Goal: Transaction & Acquisition: Purchase product/service

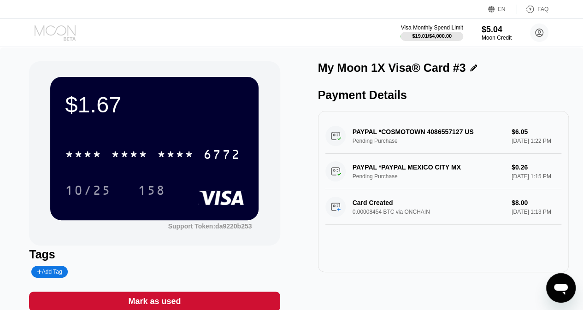
click at [52, 34] on icon at bounding box center [56, 33] width 43 height 16
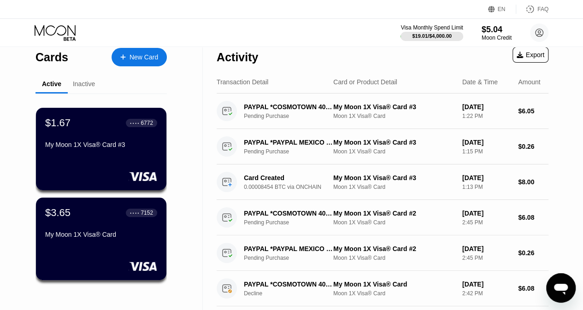
scroll to position [7, 0]
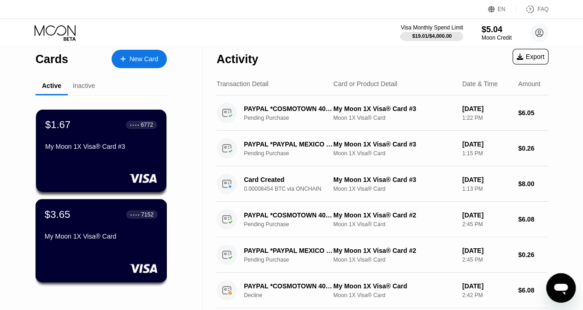
click at [112, 240] on div "My Moon 1X Visa® Card" at bounding box center [101, 236] width 113 height 7
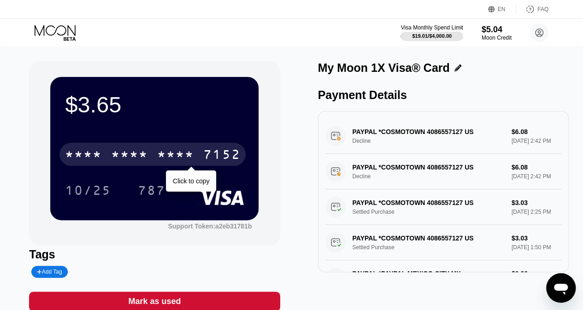
click at [154, 165] on div "* * * * * * * * * * * * 7152" at bounding box center [152, 154] width 186 height 23
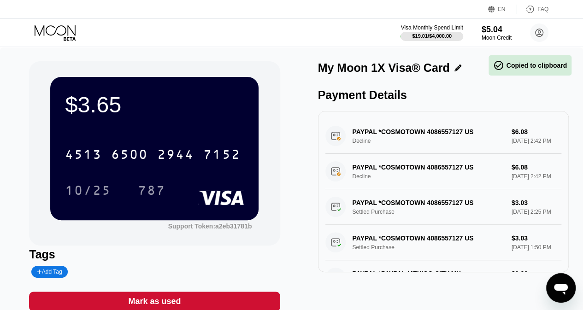
click at [60, 43] on div "Visa Monthly Spend Limit $19.01 / $4,000.00 $5.04 Moon Credit onit45716@gmail.c…" at bounding box center [291, 33] width 583 height 28
click at [56, 33] on icon at bounding box center [56, 33] width 43 height 16
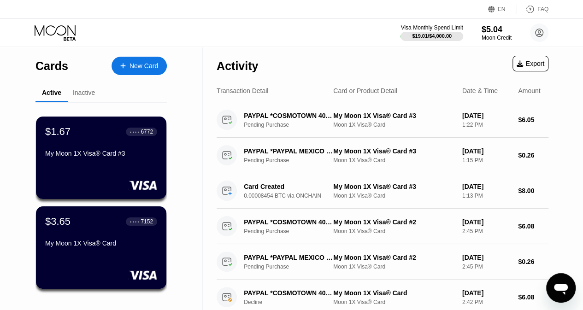
click at [88, 155] on div "My Moon 1X Visa® Card #3" at bounding box center [101, 153] width 112 height 7
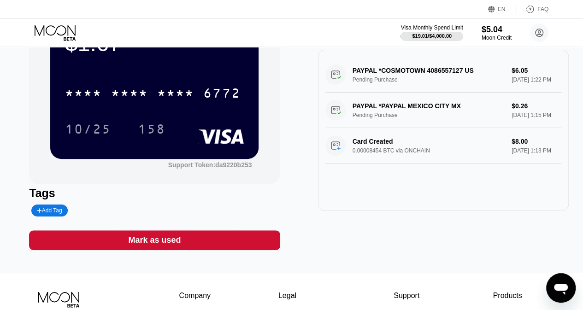
scroll to position [63, 0]
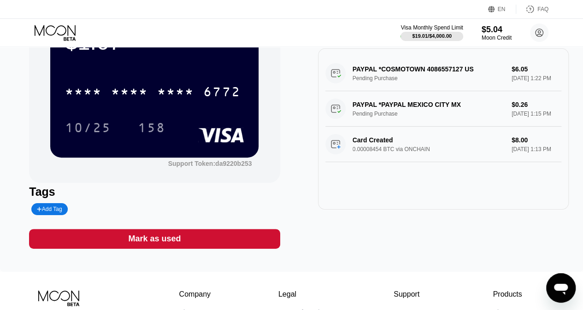
click at [183, 258] on div "$1.67 * * * * * * * * * * * * 6772 10/25 158 Support Token: da9220b253 Tags Add…" at bounding box center [291, 128] width 583 height 287
click at [187, 249] on div "Mark as used" at bounding box center [154, 239] width 251 height 20
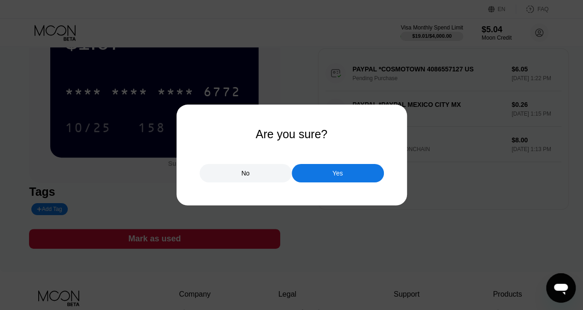
click at [326, 178] on div "Yes" at bounding box center [338, 173] width 92 height 18
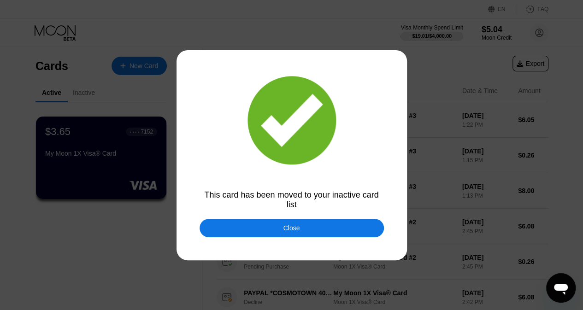
click at [296, 231] on div "Close" at bounding box center [292, 228] width 184 height 18
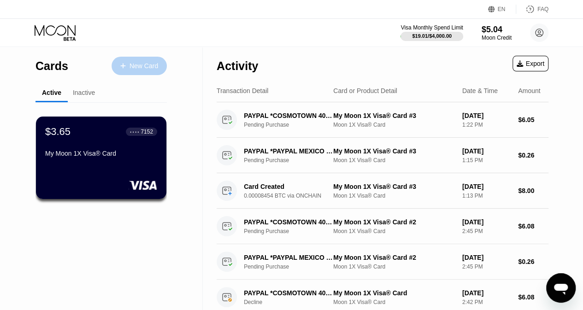
click at [135, 65] on div "New Card" at bounding box center [144, 66] width 29 height 8
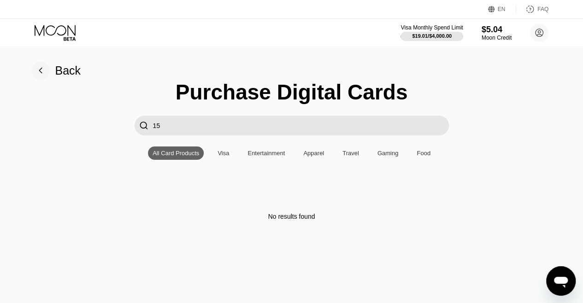
type input "1"
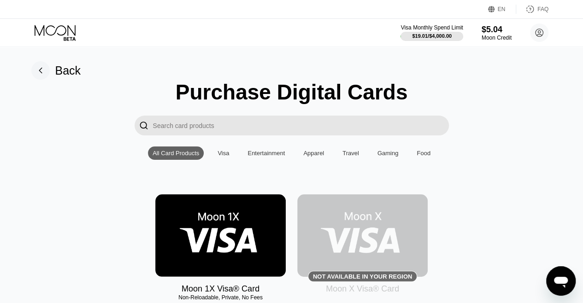
click at [221, 236] on img at bounding box center [220, 236] width 130 height 83
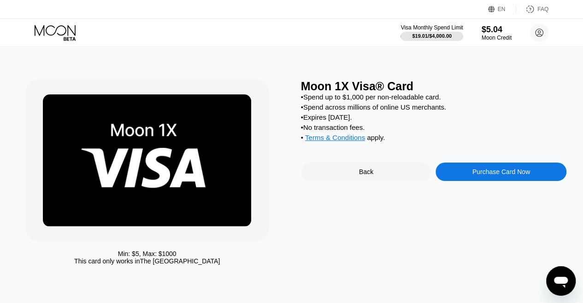
click at [485, 181] on div "Purchase Card Now" at bounding box center [501, 172] width 131 height 18
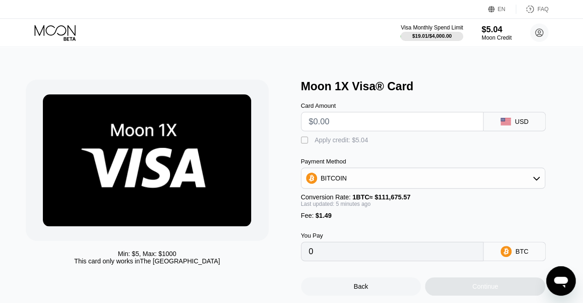
click at [344, 124] on input "text" at bounding box center [392, 121] width 167 height 18
type input "$1"
type input "0.00002228"
type input "$15"
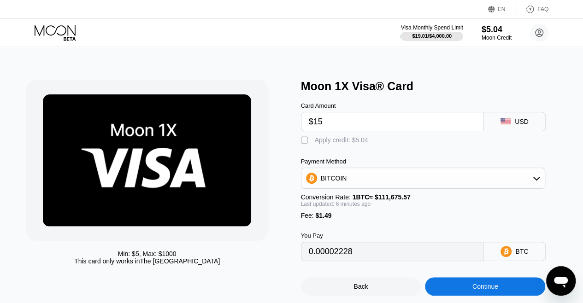
type input "0.00014753"
type input "$15"
click at [305, 145] on div "" at bounding box center [305, 140] width 9 height 9
type input "0.00010243"
click at [335, 126] on input "$15" at bounding box center [392, 121] width 167 height 18
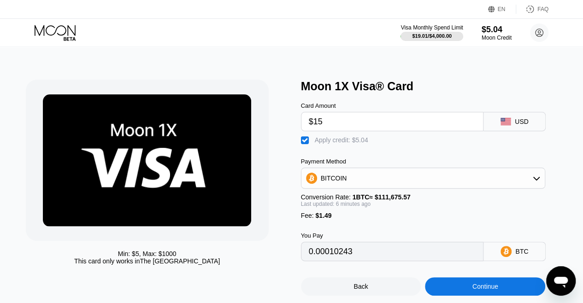
type input "$1"
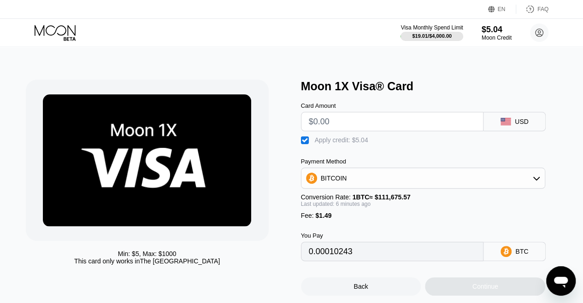
type input "0"
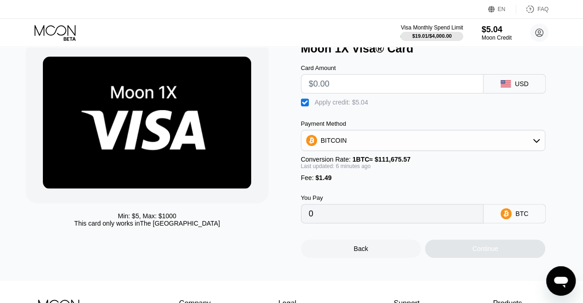
scroll to position [30, 0]
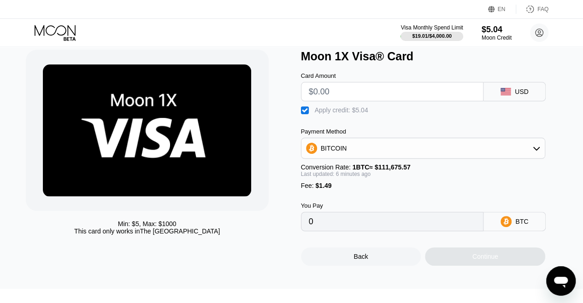
type input "$5"
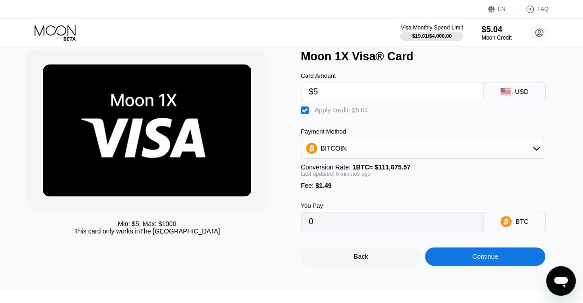
type input "0.00001297"
type input "$5"
click at [428, 158] on div "BITCOIN" at bounding box center [423, 148] width 244 height 18
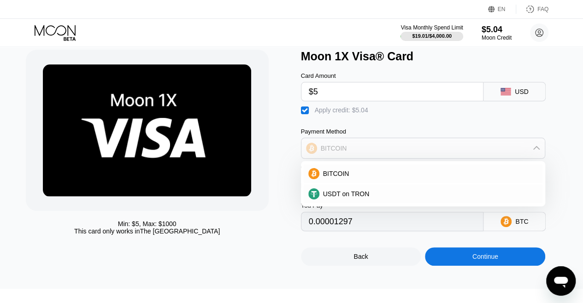
click at [530, 154] on div "BITCOIN" at bounding box center [423, 148] width 244 height 18
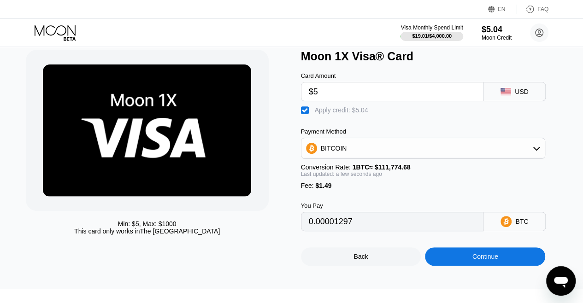
click at [486, 260] on div "Continue" at bounding box center [485, 256] width 26 height 7
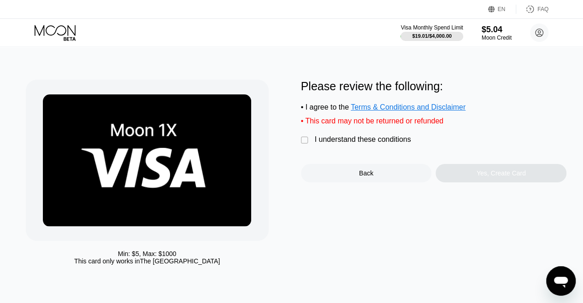
click at [333, 139] on div "Please review the following: • I agree to the Terms & Conditions and Disclaimer…" at bounding box center [434, 131] width 266 height 103
click at [338, 144] on div "I understand these conditions" at bounding box center [363, 140] width 96 height 8
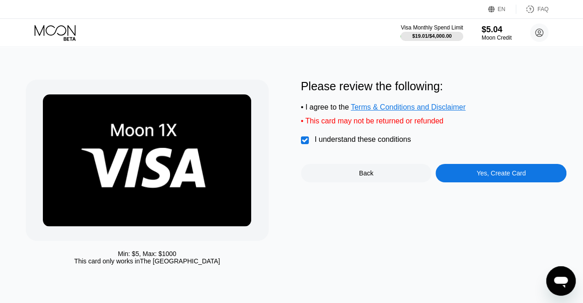
click at [473, 182] on div "Yes, Create Card" at bounding box center [501, 173] width 131 height 18
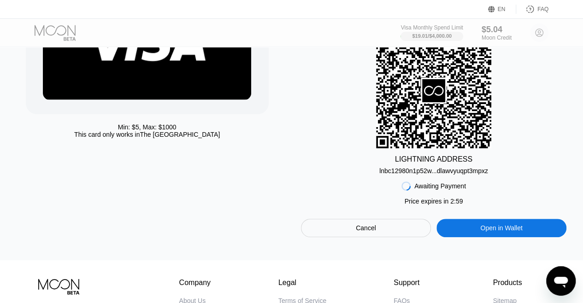
scroll to position [147, 0]
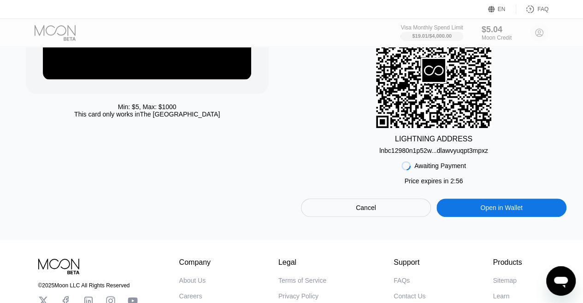
click at [376, 217] on div "Cancel" at bounding box center [366, 208] width 130 height 18
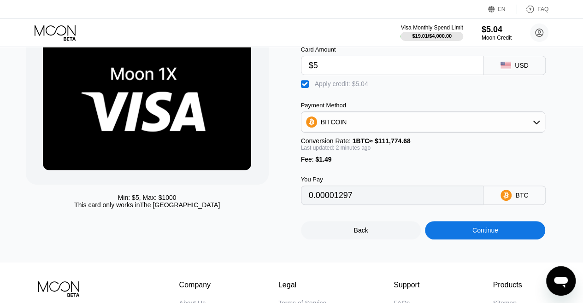
scroll to position [53, 0]
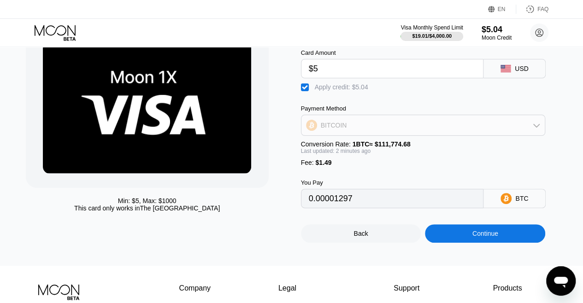
click at [408, 133] on div "BITCOIN" at bounding box center [423, 125] width 244 height 18
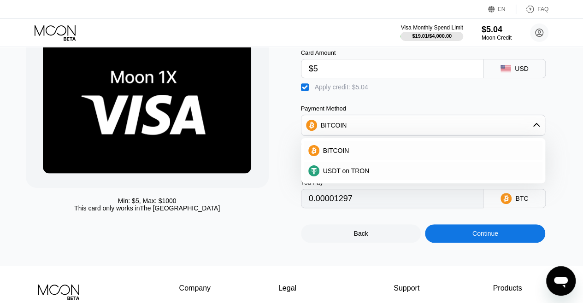
click at [419, 133] on div "BITCOIN" at bounding box center [423, 125] width 244 height 18
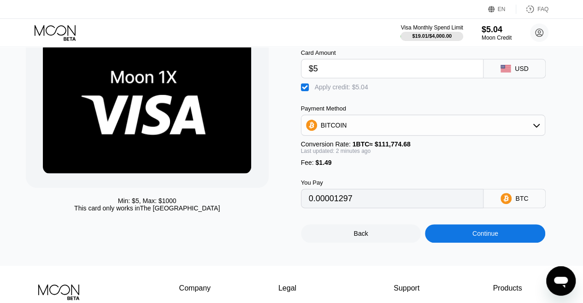
click at [396, 110] on div "Payment Method" at bounding box center [423, 108] width 245 height 7
click at [401, 134] on div "BITCOIN" at bounding box center [423, 125] width 244 height 18
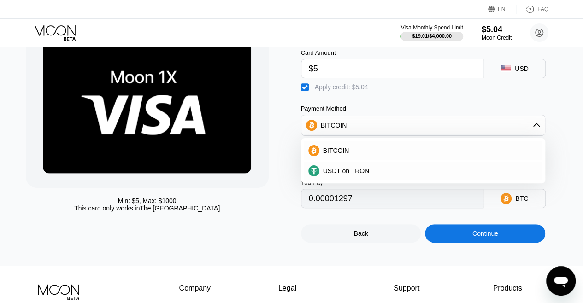
click at [448, 129] on div "BITCOIN" at bounding box center [423, 125] width 244 height 18
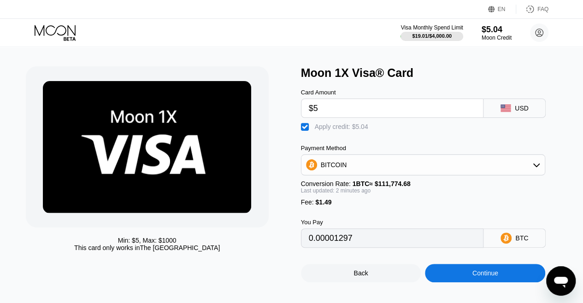
scroll to position [9, 0]
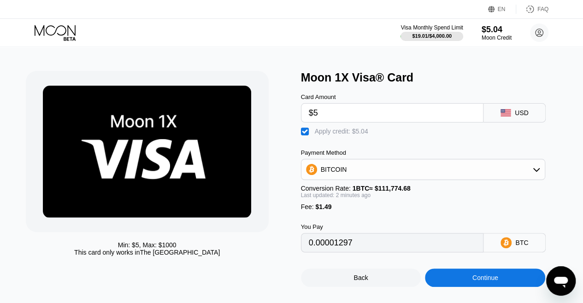
click at [506, 117] on icon at bounding box center [506, 112] width 10 height 7
click at [488, 253] on div "BTC" at bounding box center [515, 242] width 62 height 19
click at [512, 248] on icon at bounding box center [506, 242] width 11 height 11
click at [430, 252] on input "0.00001297" at bounding box center [392, 243] width 167 height 18
click at [161, 165] on img at bounding box center [147, 152] width 208 height 132
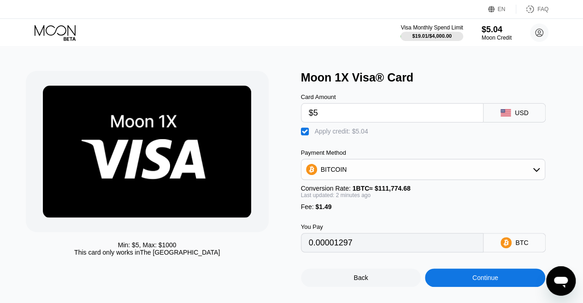
click at [337, 118] on input "$5" at bounding box center [392, 113] width 167 height 18
type input "$1"
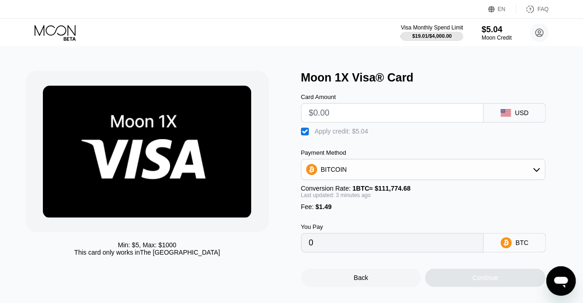
type input "0"
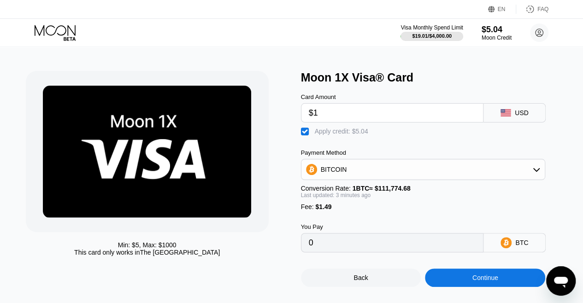
type input "$10"
type input "0.0000577"
type input "$10"
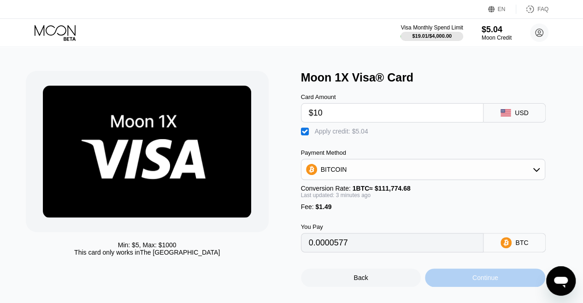
click at [468, 283] on div "Continue" at bounding box center [485, 278] width 120 height 18
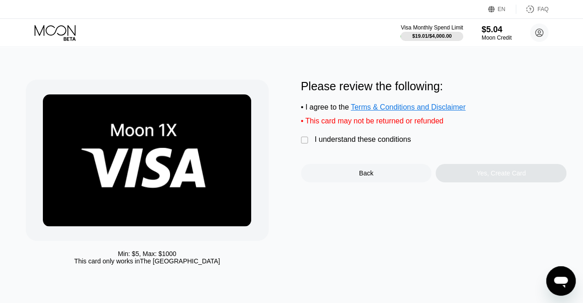
click at [331, 142] on div "I understand these conditions" at bounding box center [363, 140] width 96 height 8
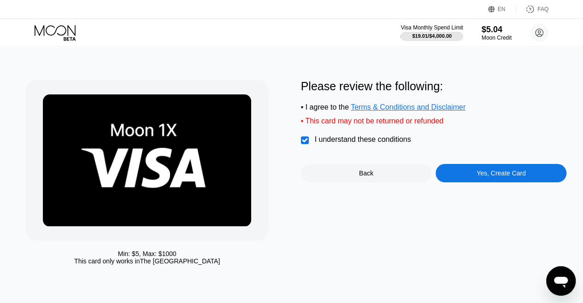
click at [511, 177] on div "Yes, Create Card" at bounding box center [501, 173] width 49 height 7
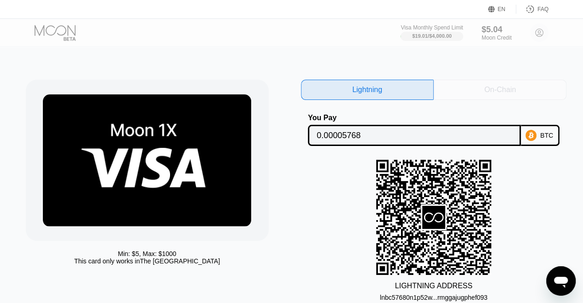
click at [503, 88] on div "On-Chain" at bounding box center [499, 89] width 31 height 9
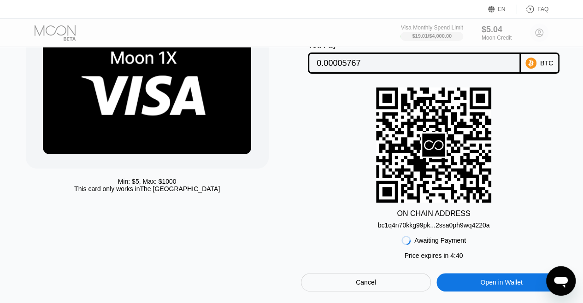
scroll to position [74, 0]
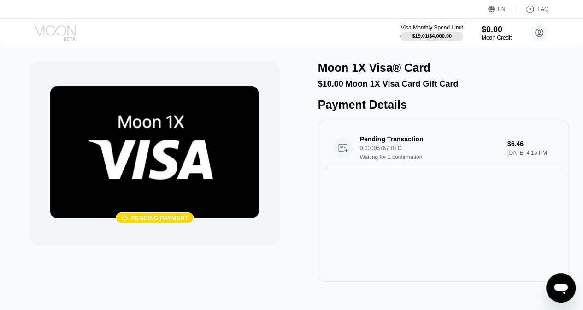
click at [66, 30] on icon at bounding box center [56, 33] width 43 height 16
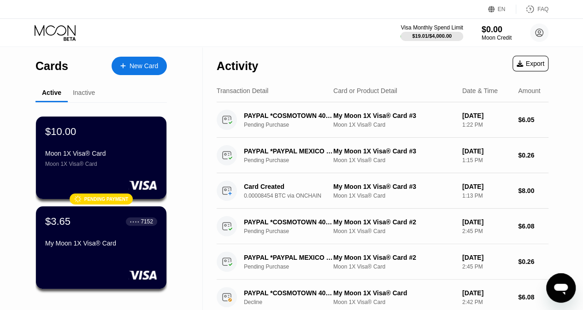
click at [66, 30] on icon at bounding box center [56, 33] width 43 height 16
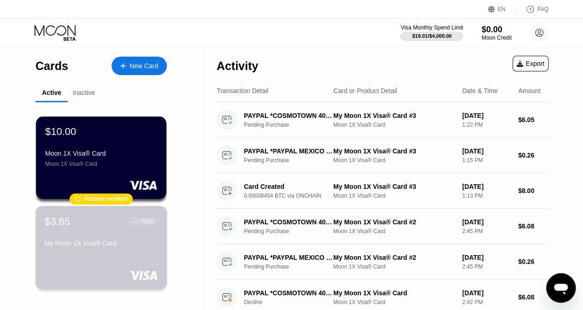
click at [122, 244] on div "My Moon 1X Visa® Card" at bounding box center [101, 243] width 113 height 7
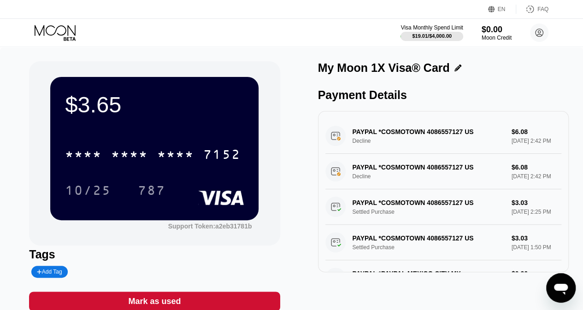
click at [47, 29] on icon at bounding box center [56, 33] width 43 height 16
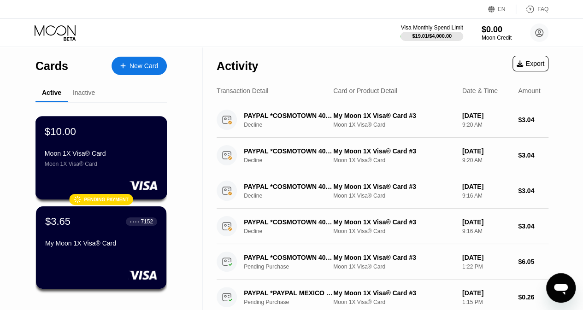
click at [98, 155] on div "Moon 1X Visa® Card" at bounding box center [101, 153] width 113 height 7
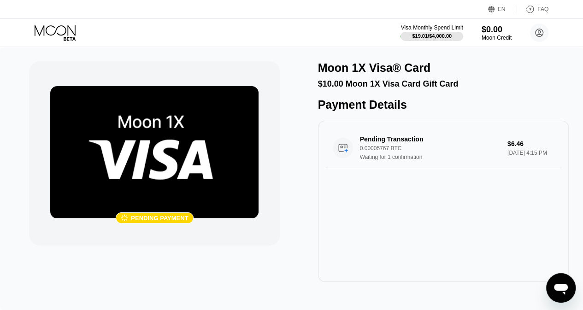
click at [96, 120] on img at bounding box center [154, 152] width 208 height 132
click at [68, 37] on icon at bounding box center [56, 33] width 43 height 16
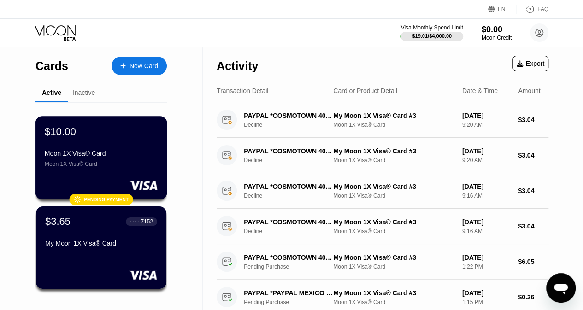
click at [106, 146] on div "$10.00 Moon 1X Visa® Card Moon 1X Visa® Card" at bounding box center [101, 146] width 113 height 42
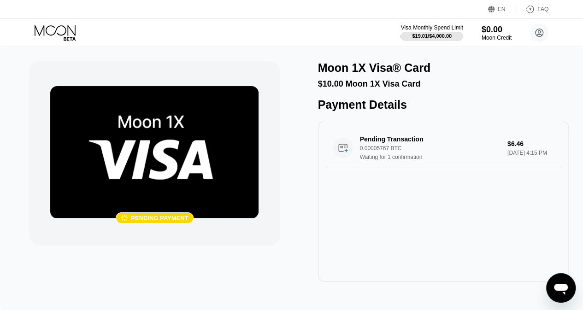
click at [68, 36] on icon at bounding box center [56, 33] width 43 height 16
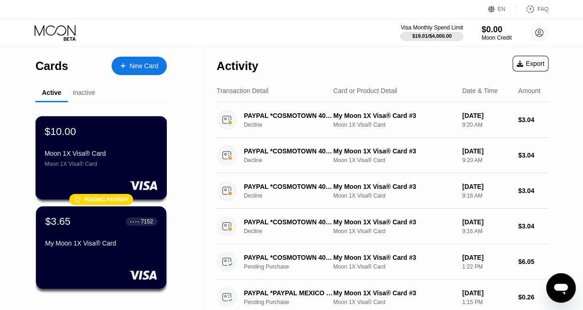
click at [81, 256] on div "$3.65 ● ● ● ● 7152 My Moon 1X Visa® Card" at bounding box center [101, 248] width 130 height 83
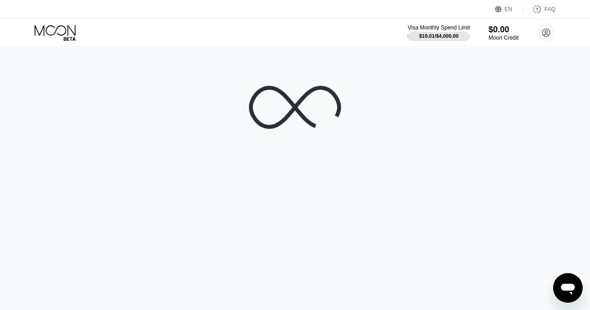
click at [81, 256] on div "© 2025 Moon LLC All Rights Reserved Company About Us Careers Contact Us Legal T…" at bounding box center [295, 155] width 590 height 310
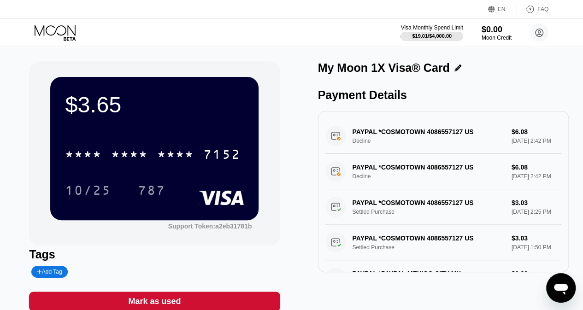
click at [44, 29] on icon at bounding box center [55, 30] width 41 height 11
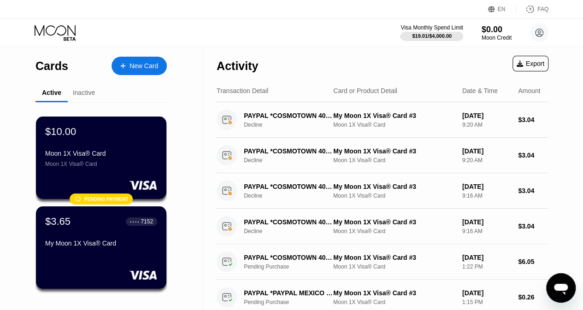
click at [99, 202] on div "Pending payment" at bounding box center [106, 199] width 44 height 5
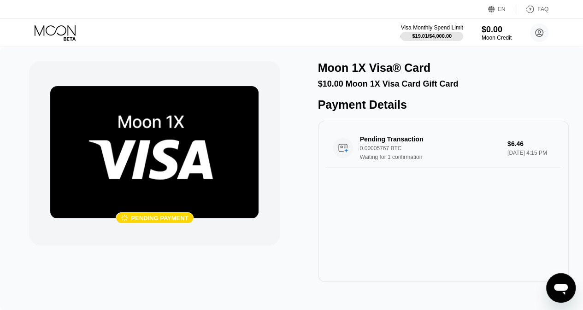
click at [54, 40] on icon at bounding box center [56, 33] width 43 height 16
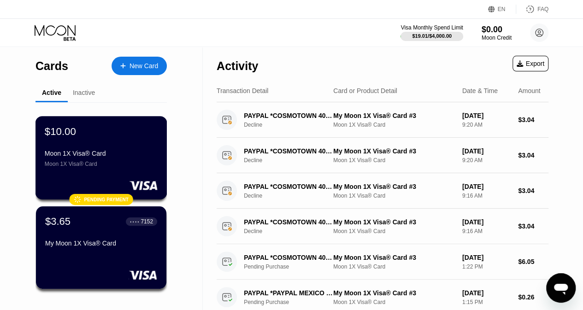
click at [80, 166] on div "Moon 1X Visa® Card" at bounding box center [101, 164] width 113 height 6
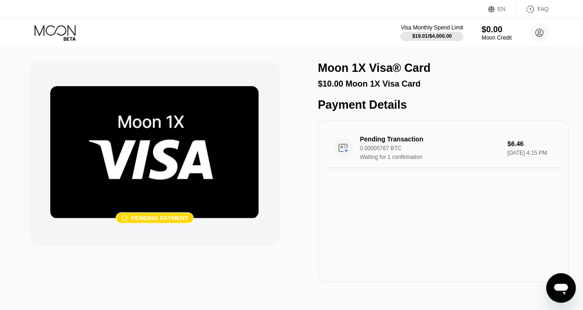
click at [100, 145] on img at bounding box center [154, 152] width 208 height 132
click at [57, 30] on icon at bounding box center [56, 33] width 43 height 16
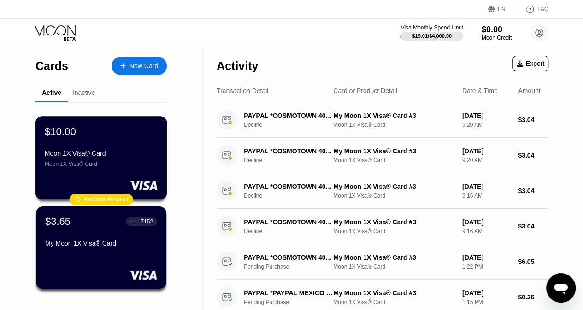
click at [111, 167] on div "Moon 1X Visa® Card" at bounding box center [101, 164] width 113 height 6
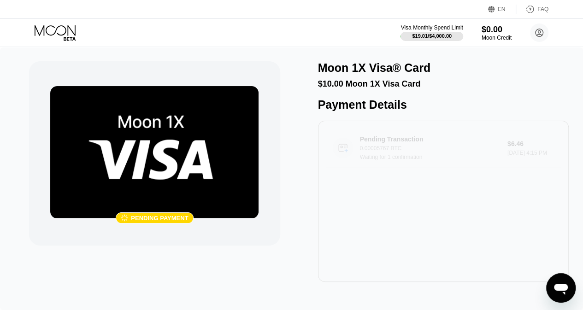
click at [449, 160] on div "Pending Transaction 0.00005767 BTC Waiting for 1 confirmation" at bounding box center [435, 148] width 151 height 25
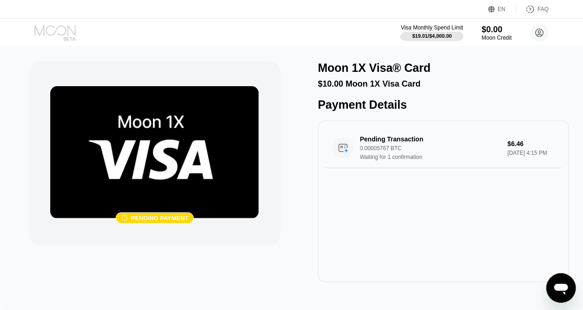
click at [53, 27] on icon at bounding box center [55, 30] width 41 height 11
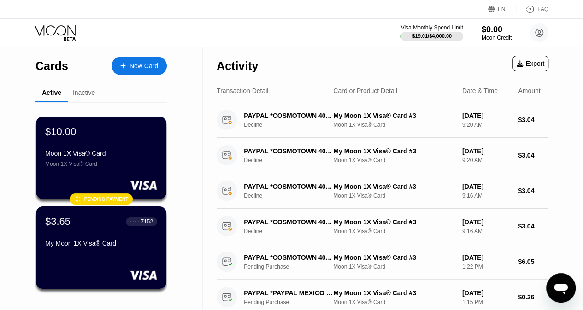
click at [53, 23] on div "Visa Monthly Spend Limit $19.01 / $4,000.00 $0.00 Moon Credit [EMAIL_ADDRESS][D…" at bounding box center [291, 33] width 583 height 28
click at [86, 227] on div "$3.65 ● ● ● ● 7152" at bounding box center [101, 221] width 113 height 12
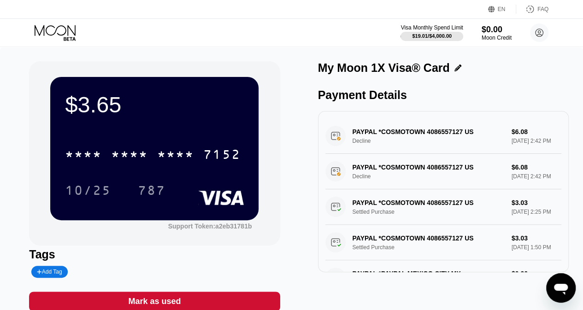
click at [47, 35] on icon at bounding box center [56, 33] width 43 height 16
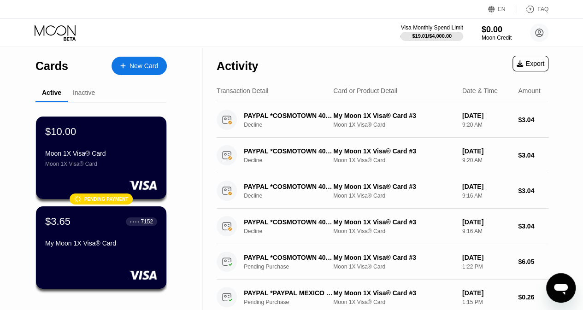
click at [108, 167] on div "Moon 1X Visa® Card" at bounding box center [101, 164] width 112 height 6
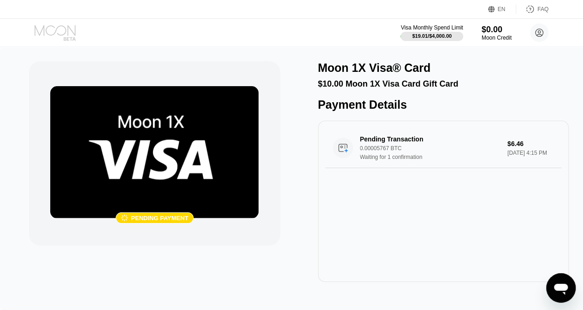
click at [58, 28] on icon at bounding box center [56, 33] width 43 height 16
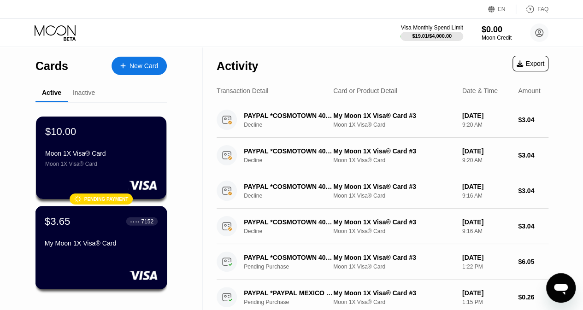
click at [81, 234] on div "$3.65 ● ● ● ● 7152 My Moon 1X Visa® Card" at bounding box center [101, 232] width 113 height 35
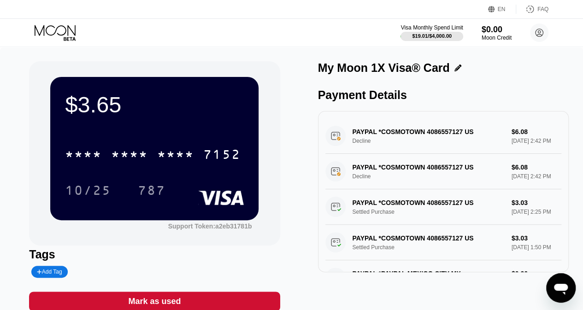
click at [60, 30] on icon at bounding box center [56, 33] width 43 height 16
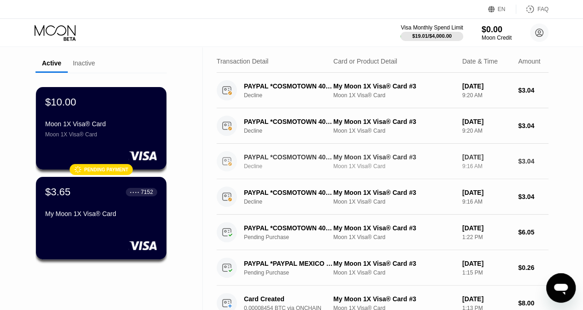
scroll to position [29, 0]
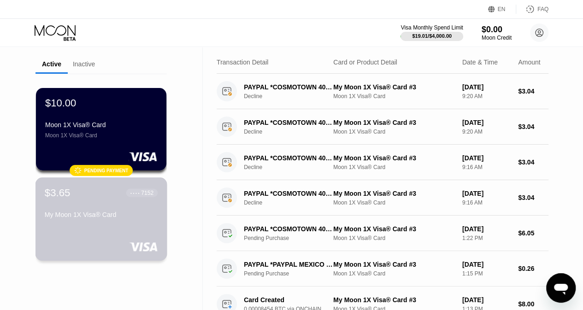
click at [118, 207] on div "$3.65 ● ● ● ● 7152 My Moon 1X Visa® Card" at bounding box center [101, 204] width 113 height 35
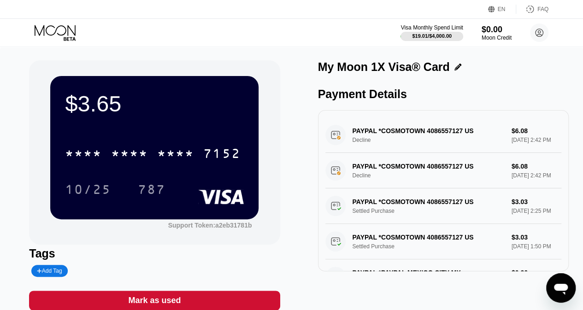
scroll to position [112, 0]
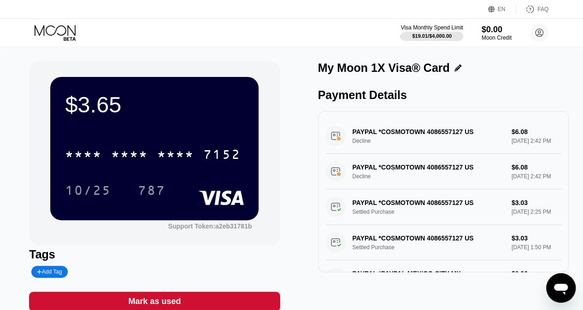
click at [361, 148] on div "PAYPAL *COSMOTOWN 4086557127 US Decline $6.08 [DATE] 2:42 PM" at bounding box center [443, 135] width 236 height 35
click at [340, 145] on div "PAYPAL *COSMOTOWN 4086557127 US Decline $6.08 [DATE] 2:42 PM" at bounding box center [443, 135] width 236 height 35
click at [340, 146] on div "PAYPAL *COSMOTOWN 4086557127 US Decline $6.08 [DATE] 2:42 PM" at bounding box center [443, 135] width 236 height 35
click at [69, 26] on icon at bounding box center [55, 30] width 41 height 11
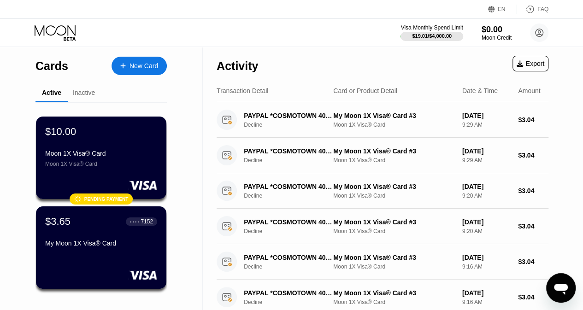
click at [124, 177] on div "$10.00 Moon 1X Visa® Card Moon 1X Visa® Card  Pending payment" at bounding box center [101, 158] width 130 height 83
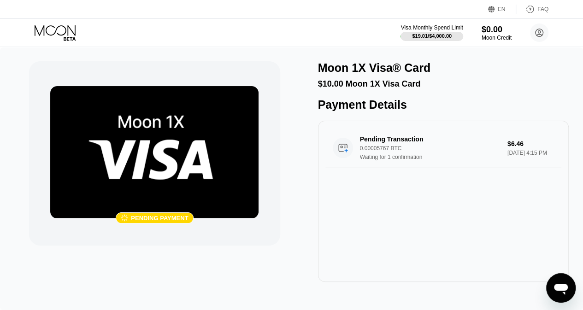
click at [182, 196] on img at bounding box center [154, 152] width 208 height 132
click at [66, 24] on div "Visa Monthly Spend Limit $19.01 / $4,000.00 $0.00 Moon Credit [EMAIL_ADDRESS][D…" at bounding box center [291, 33] width 583 height 28
click at [65, 30] on icon at bounding box center [56, 33] width 43 height 16
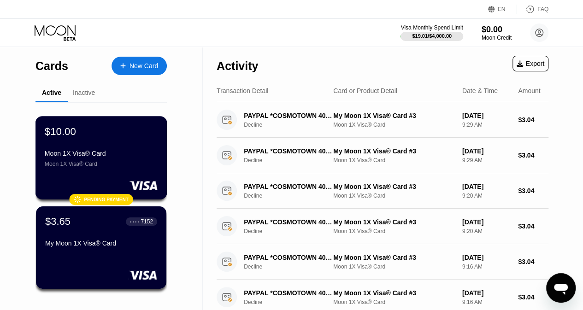
click at [82, 130] on div "$10.00" at bounding box center [101, 131] width 113 height 12
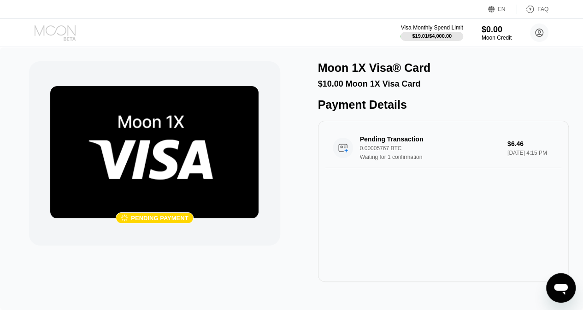
click at [57, 35] on icon at bounding box center [56, 33] width 43 height 16
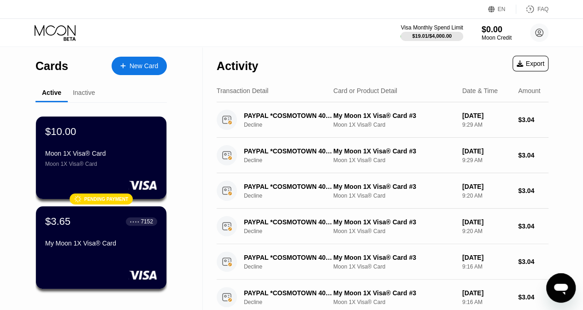
click at [118, 144] on div "$10.00 Moon 1X Visa® Card Moon 1X Visa® Card" at bounding box center [101, 146] width 112 height 41
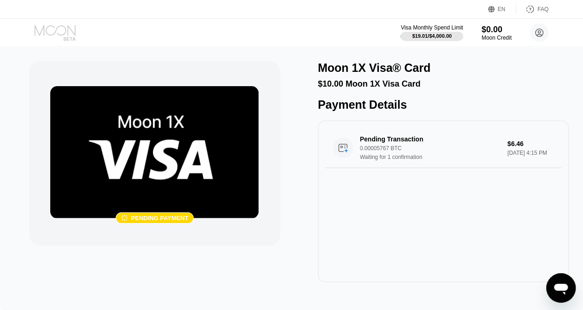
click at [38, 38] on icon at bounding box center [56, 33] width 43 height 16
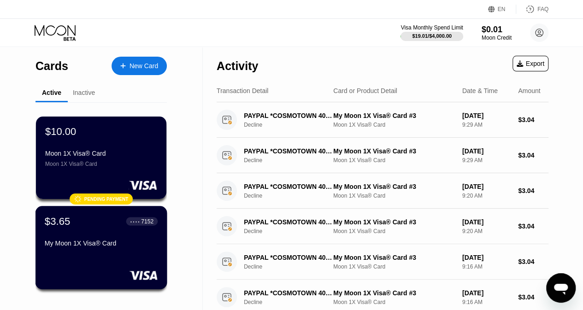
click at [117, 208] on div "$3.65 ● ● ● ● 7152 My Moon 1X Visa® Card" at bounding box center [101, 247] width 132 height 83
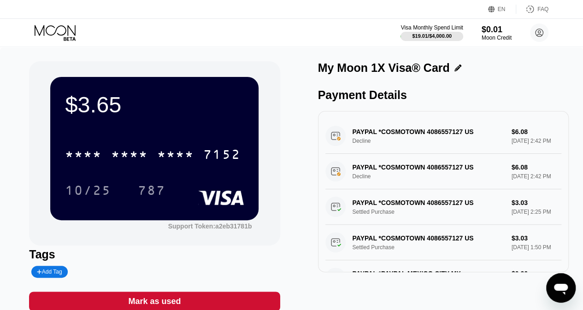
click at [53, 39] on icon at bounding box center [56, 33] width 43 height 16
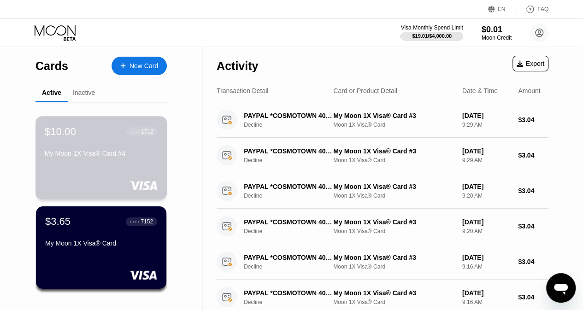
click at [116, 145] on div "$10.00 ● ● ● ● 1712 My Moon 1X Visa® Card #4" at bounding box center [101, 142] width 113 height 35
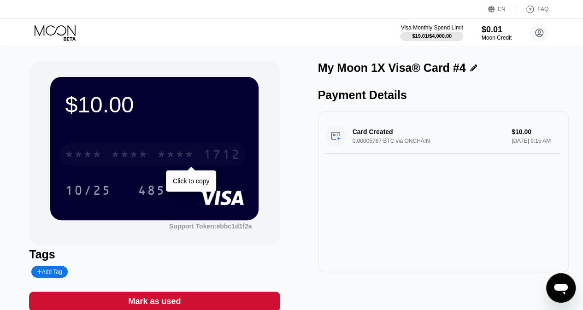
click at [209, 155] on div "1712" at bounding box center [221, 155] width 37 height 15
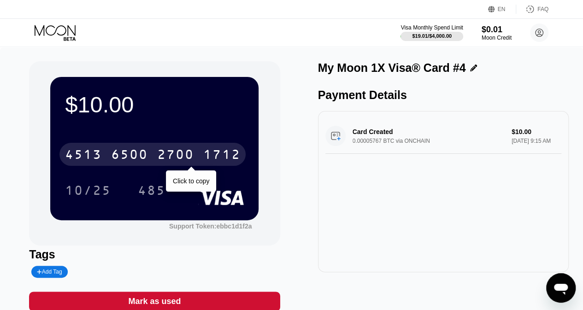
click at [158, 165] on div "4513 6500 2700 1712" at bounding box center [152, 154] width 186 height 23
